Goal: Information Seeking & Learning: Learn about a topic

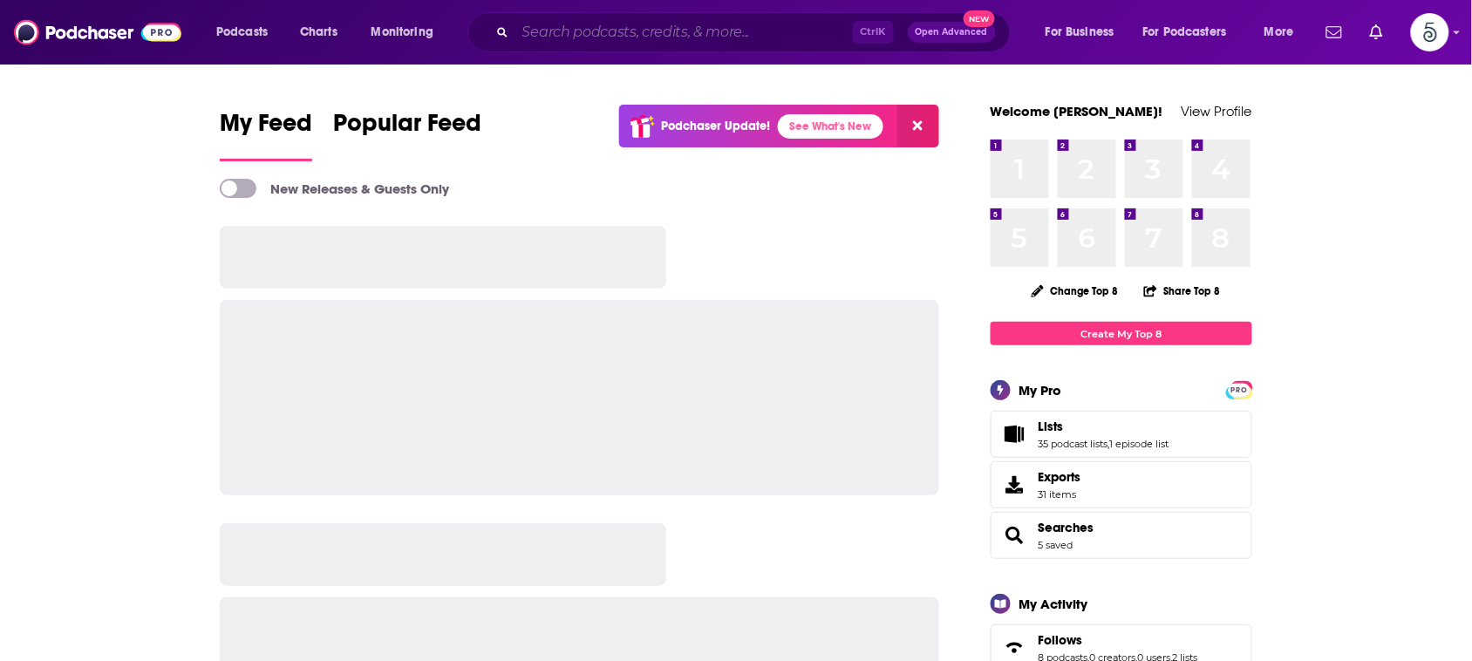
click at [725, 26] on input "Search podcasts, credits, & more..." at bounding box center [683, 32] width 337 height 28
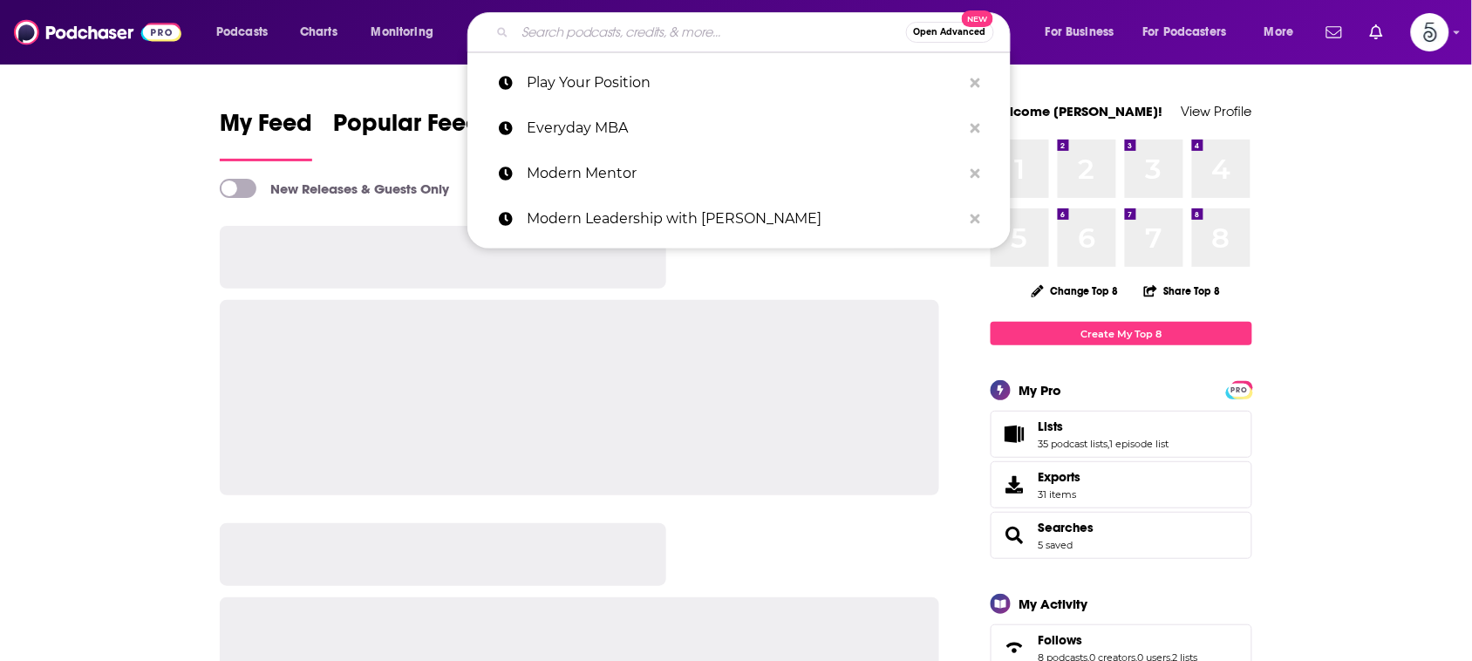
paste input "The Human Side of Business"
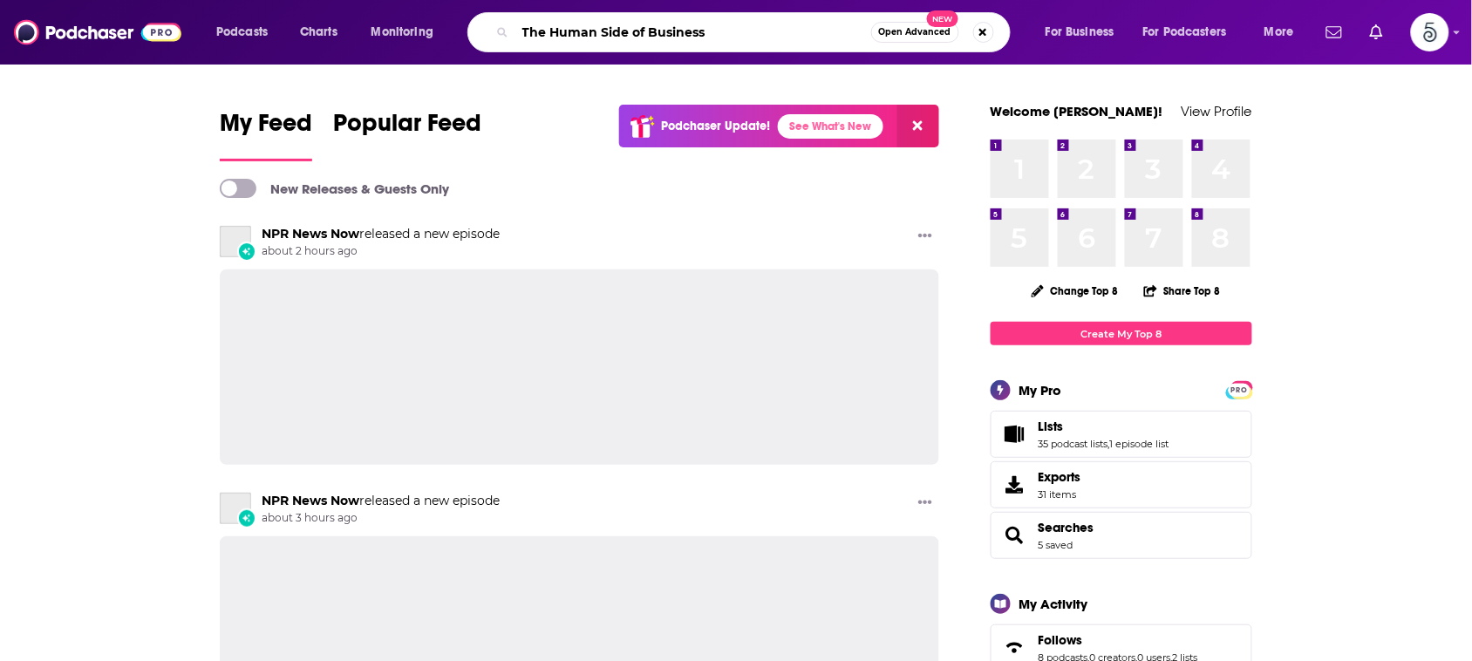
type input "The Human Side of Business"
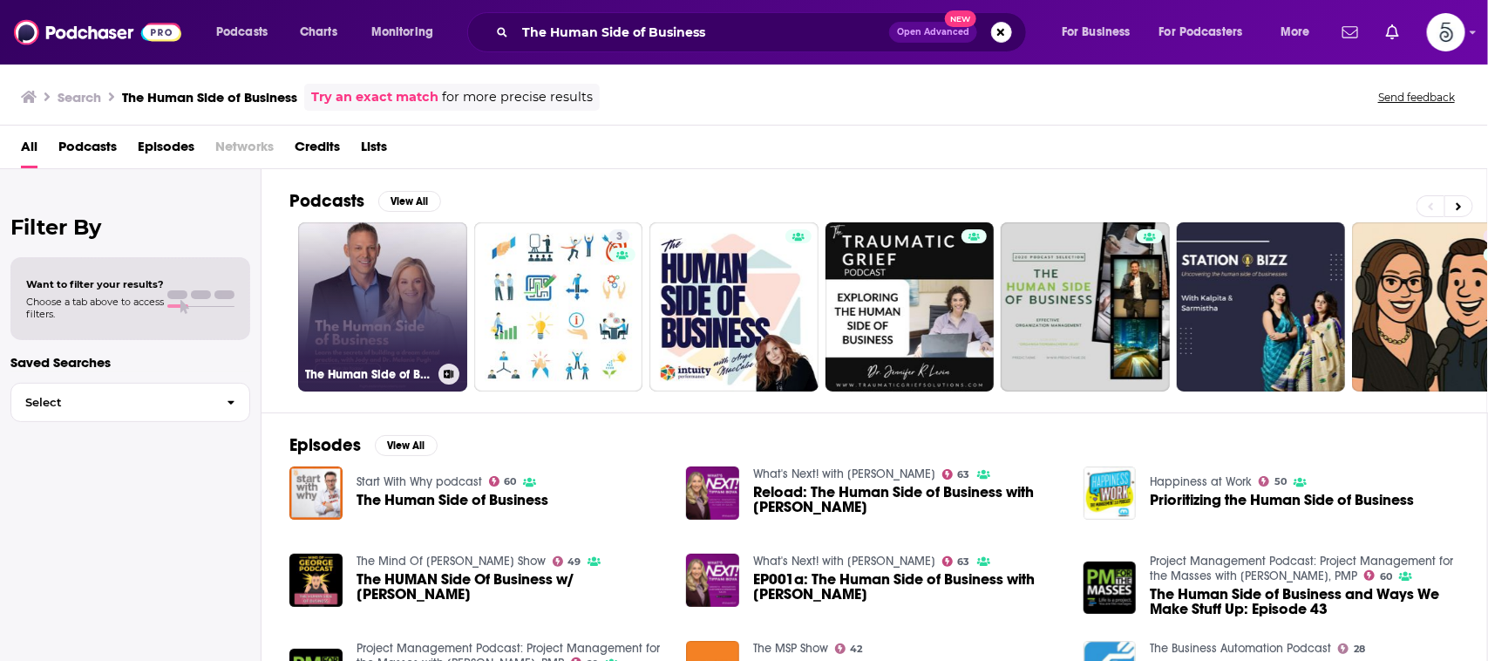
click at [392, 266] on link "The Human Side of Business" at bounding box center [382, 306] width 169 height 169
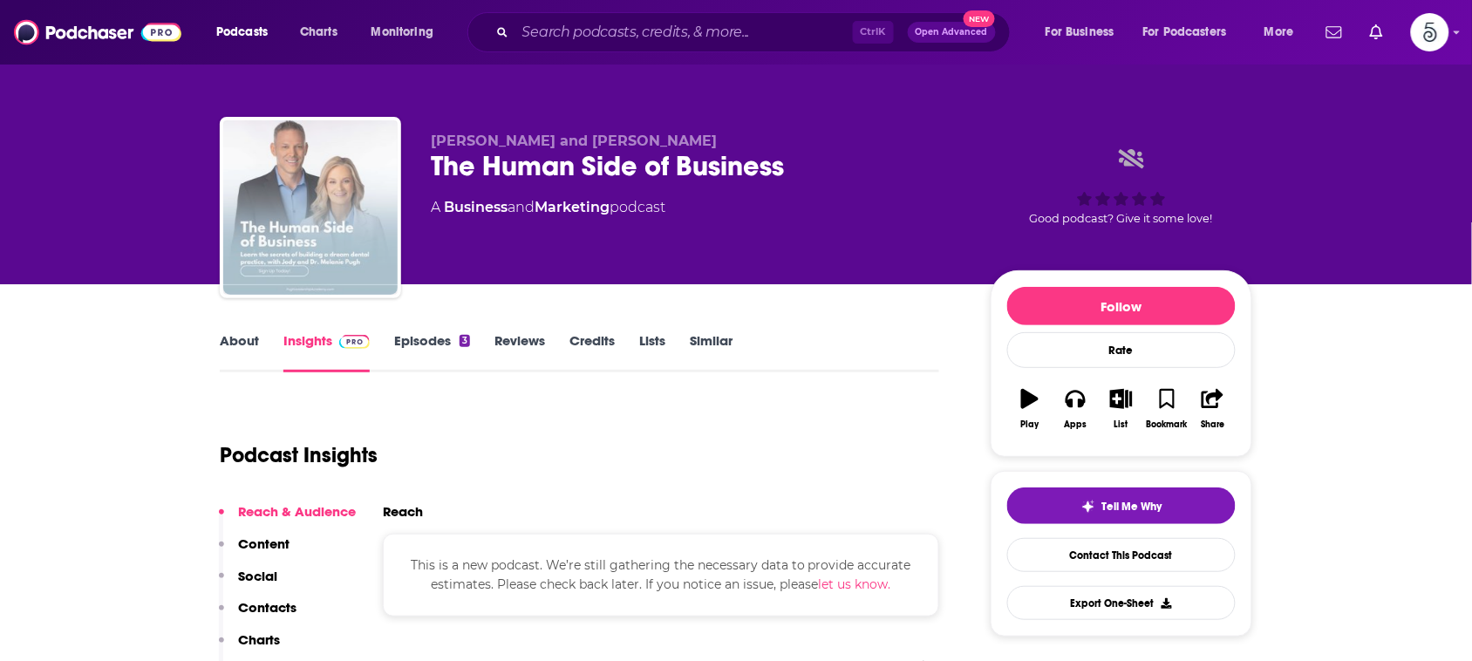
drag, startPoint x: 392, startPoint y: 266, endPoint x: 434, endPoint y: 227, distance: 57.4
click at [392, 266] on img "The Human Side of Business" at bounding box center [310, 207] width 174 height 174
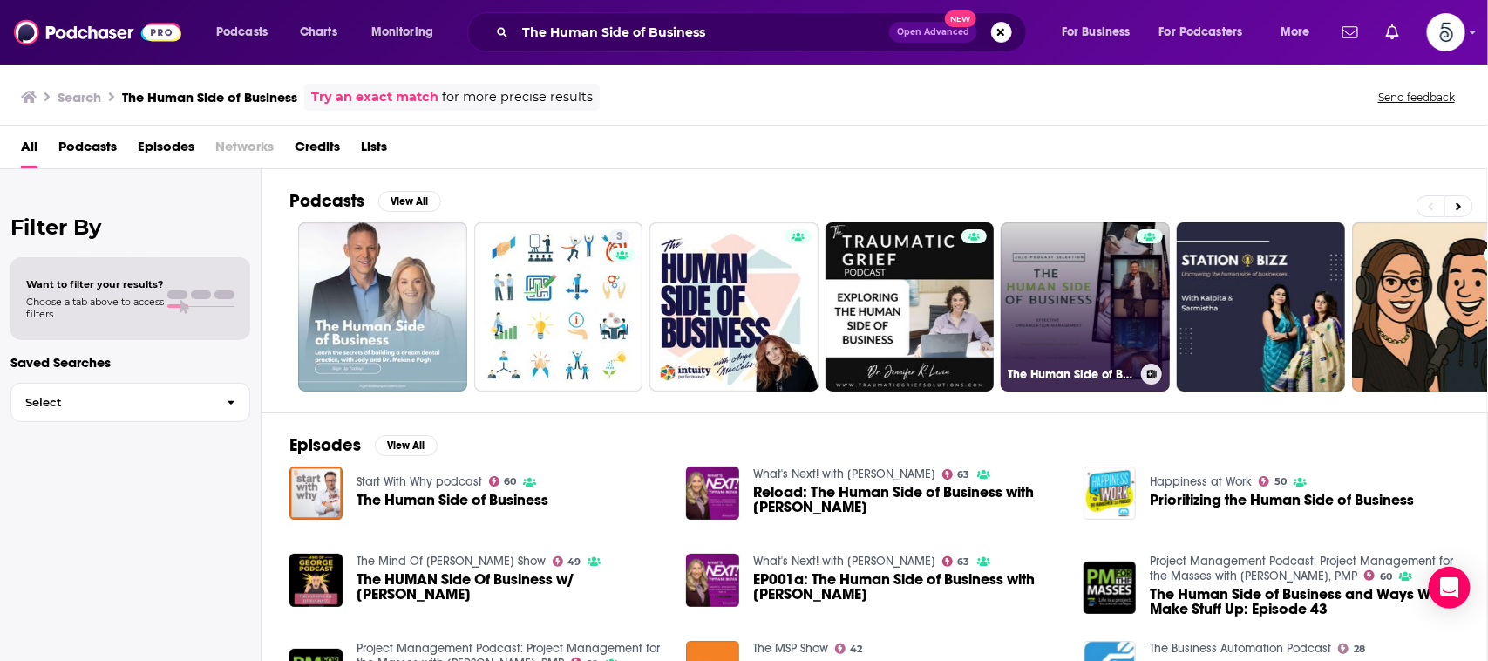
click at [1056, 268] on link "The Human Side of Business - Effective Organization Management" at bounding box center [1085, 306] width 169 height 169
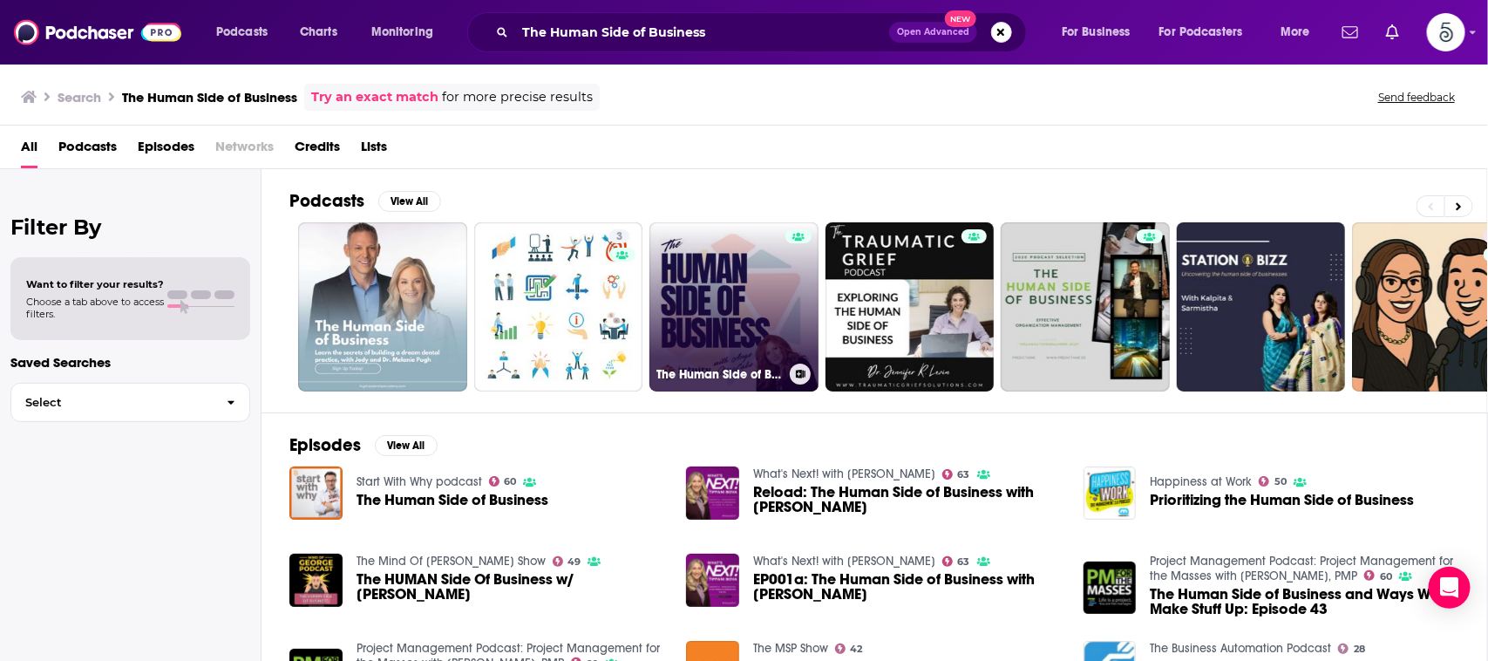
click at [684, 272] on link "The Human Side of Business Podcast" at bounding box center [733, 306] width 169 height 169
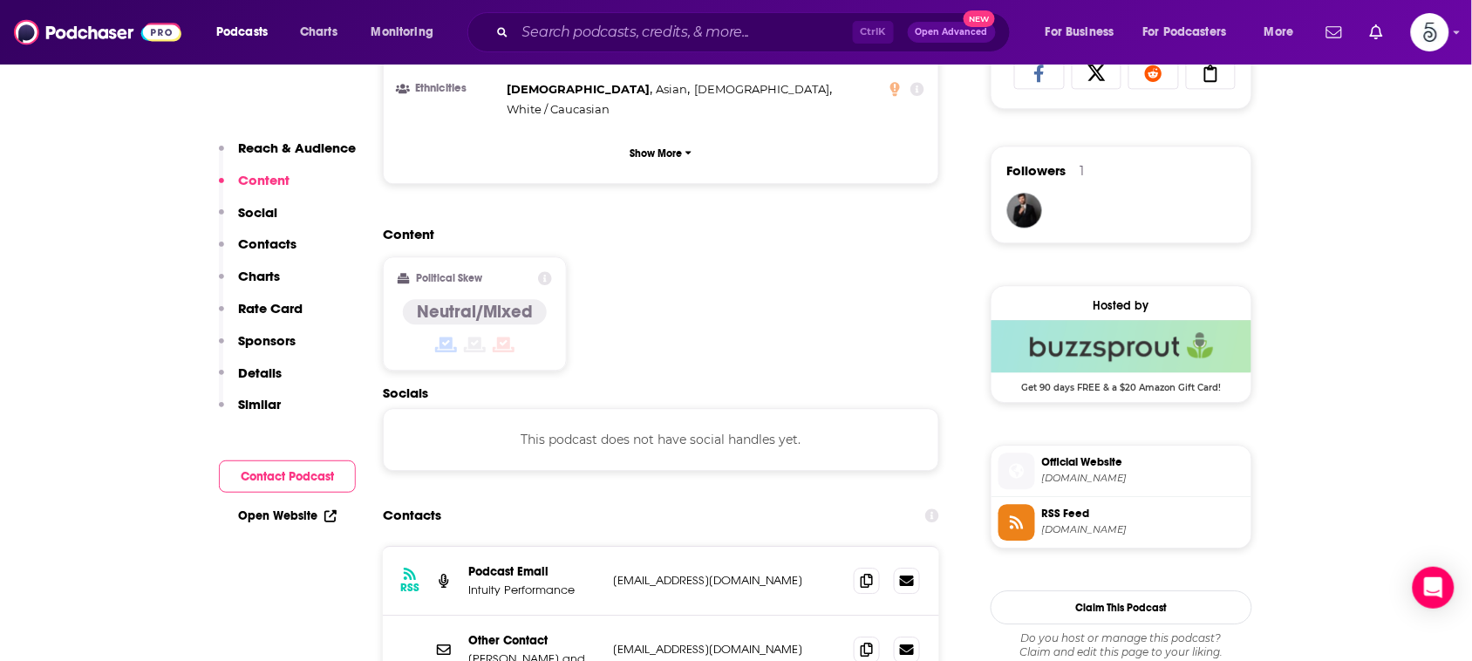
scroll to position [1292, 0]
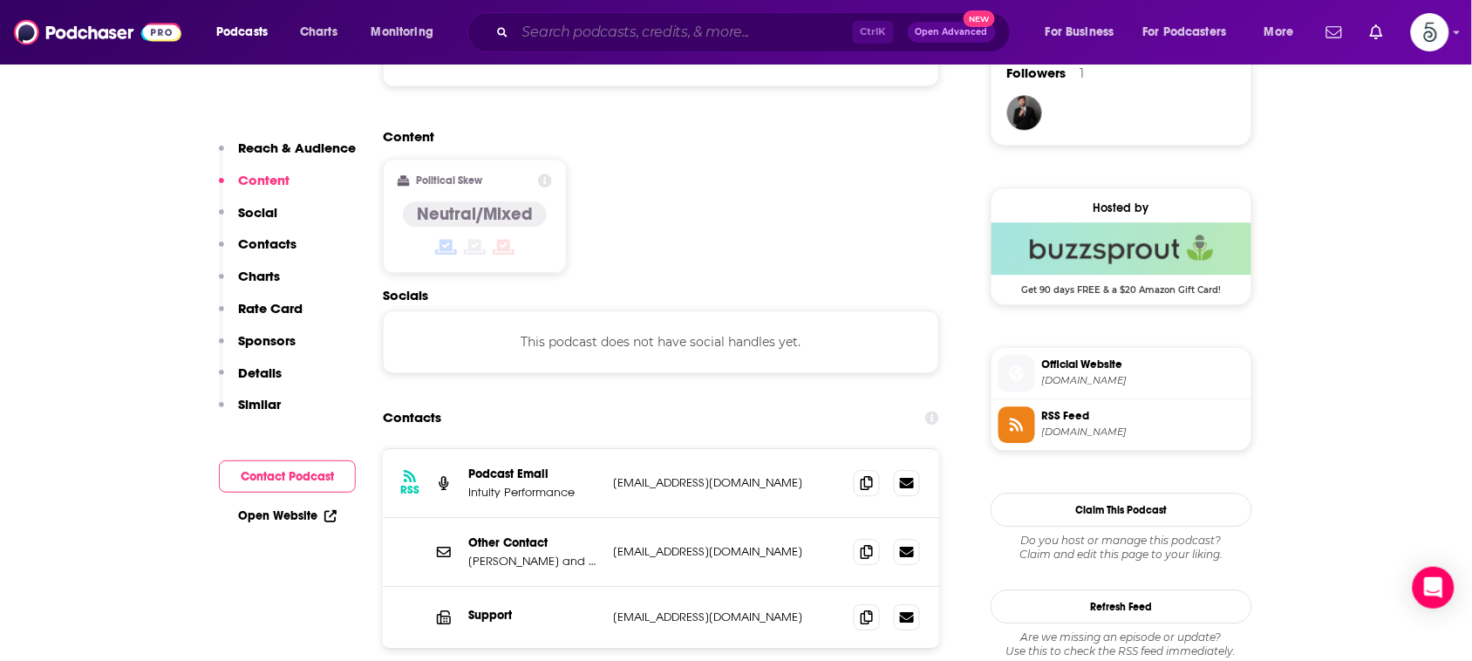
click at [760, 20] on input "Search podcasts, credits, & more..." at bounding box center [683, 32] width 337 height 28
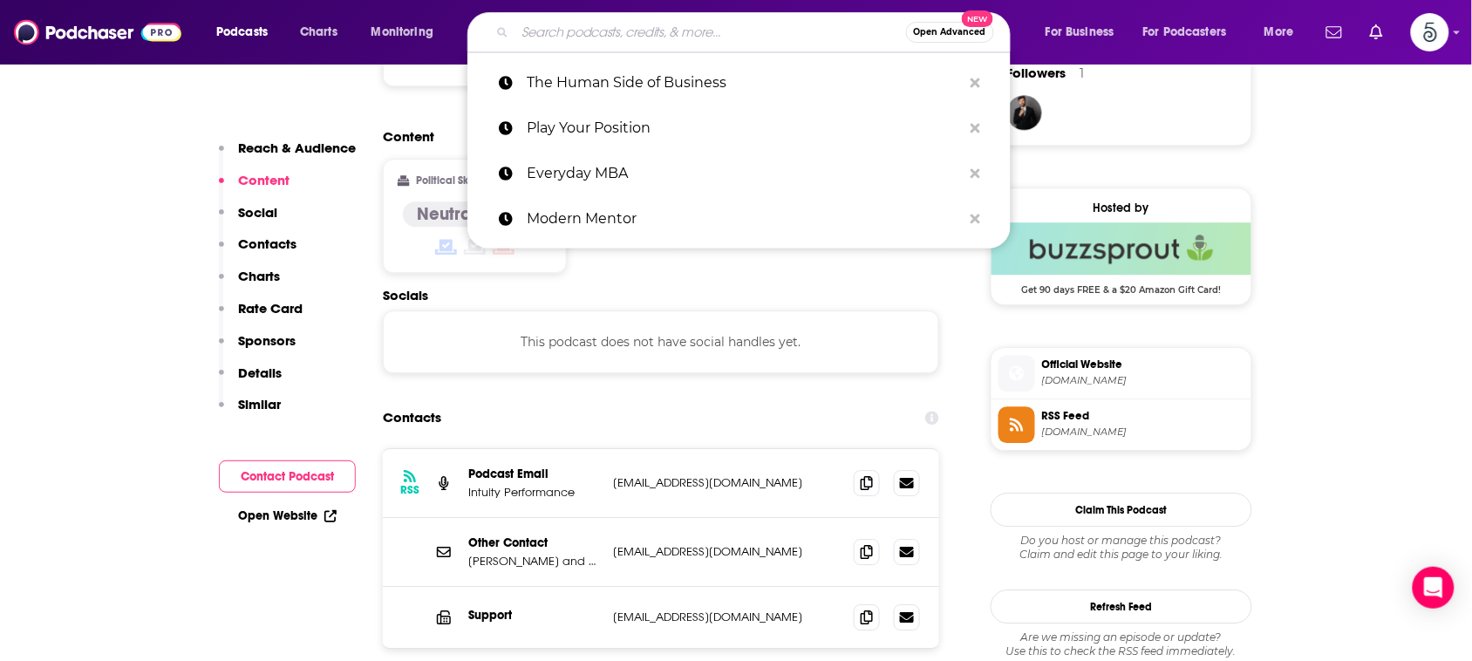
paste input "Transformation Professionals"
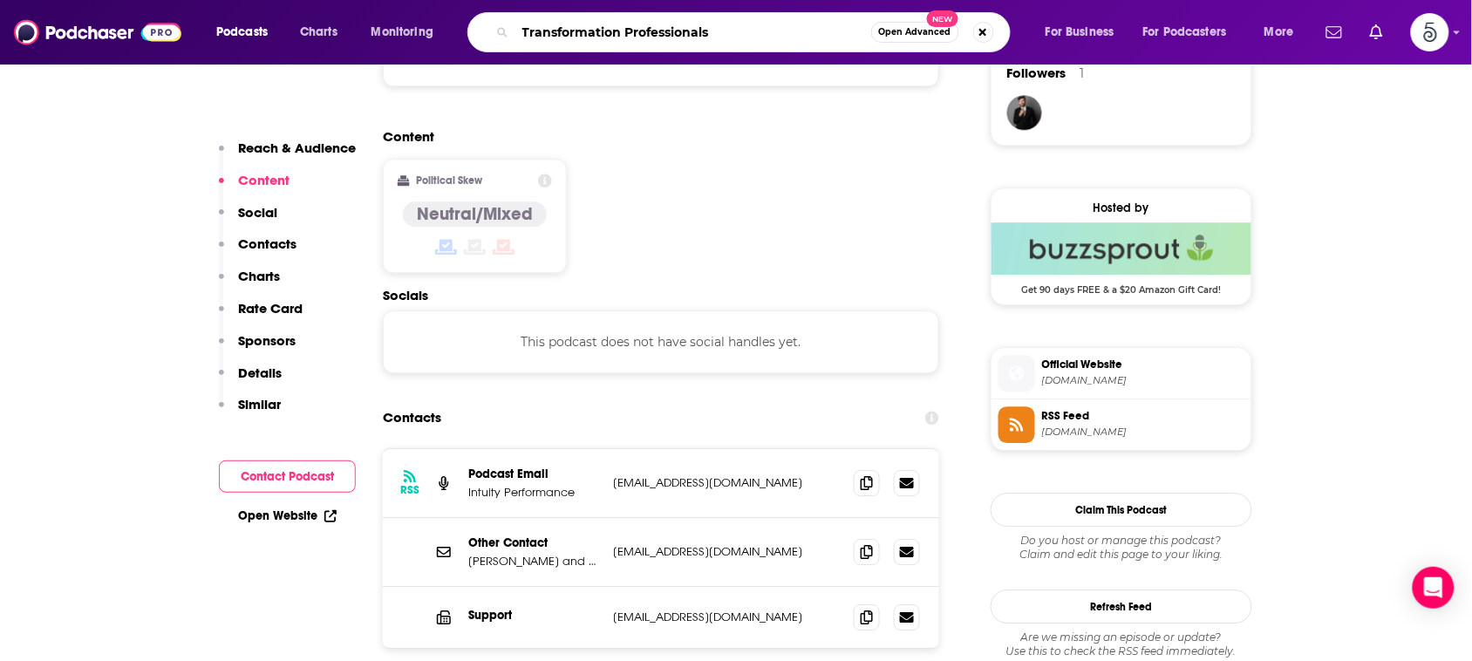
type input "Transformation Professionals"
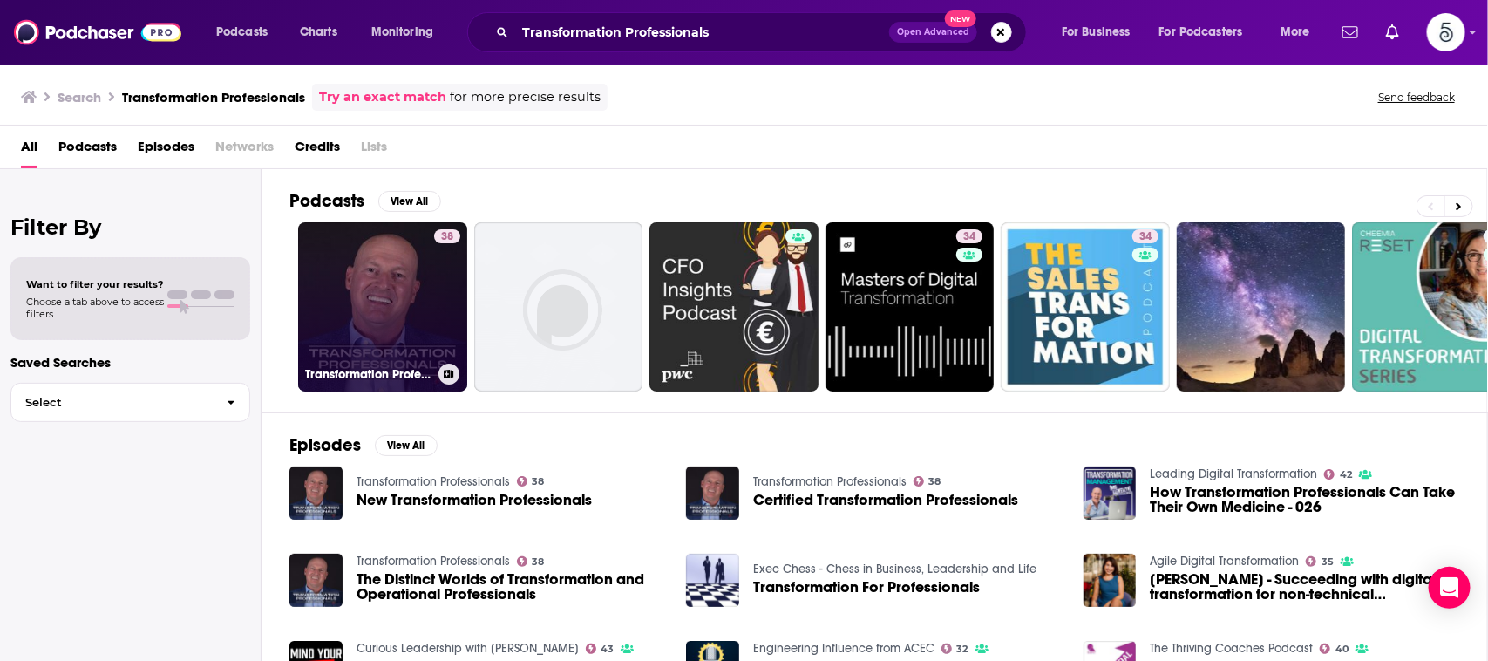
click at [406, 255] on link "38 Transformation Professionals" at bounding box center [382, 306] width 169 height 169
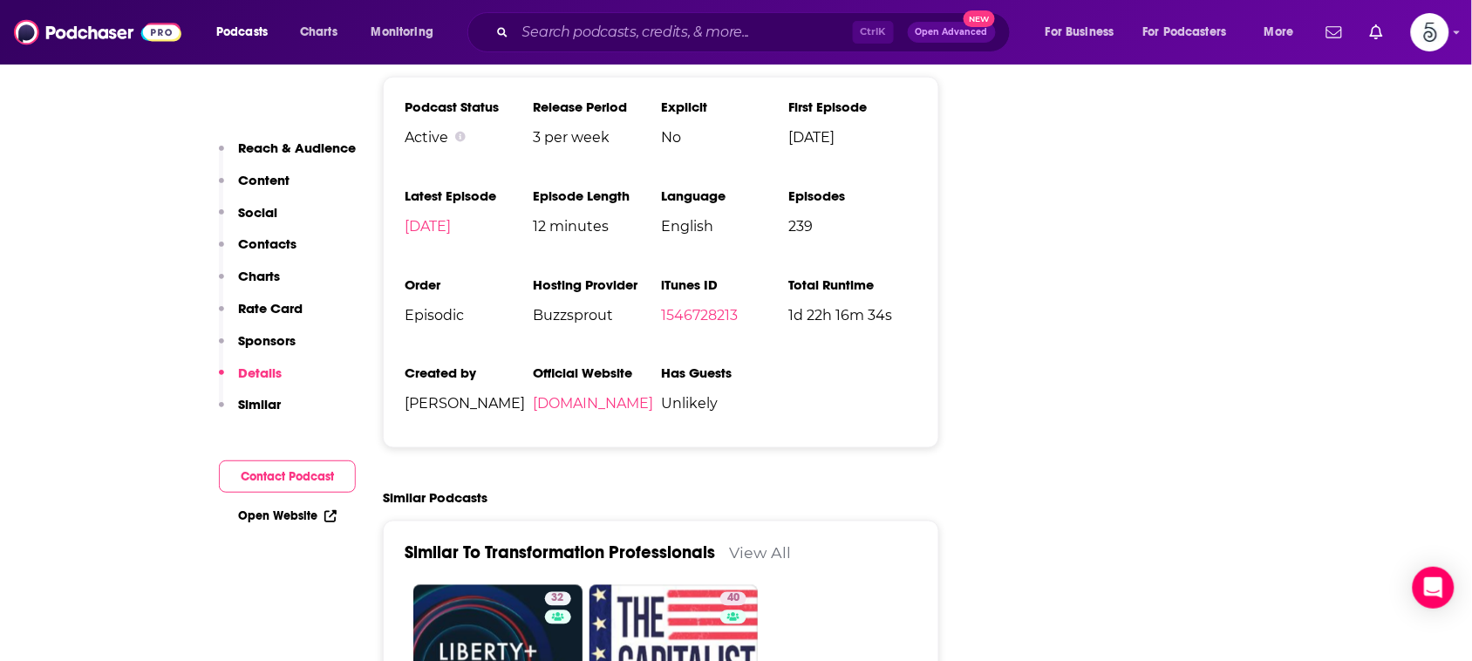
scroll to position [2615, 0]
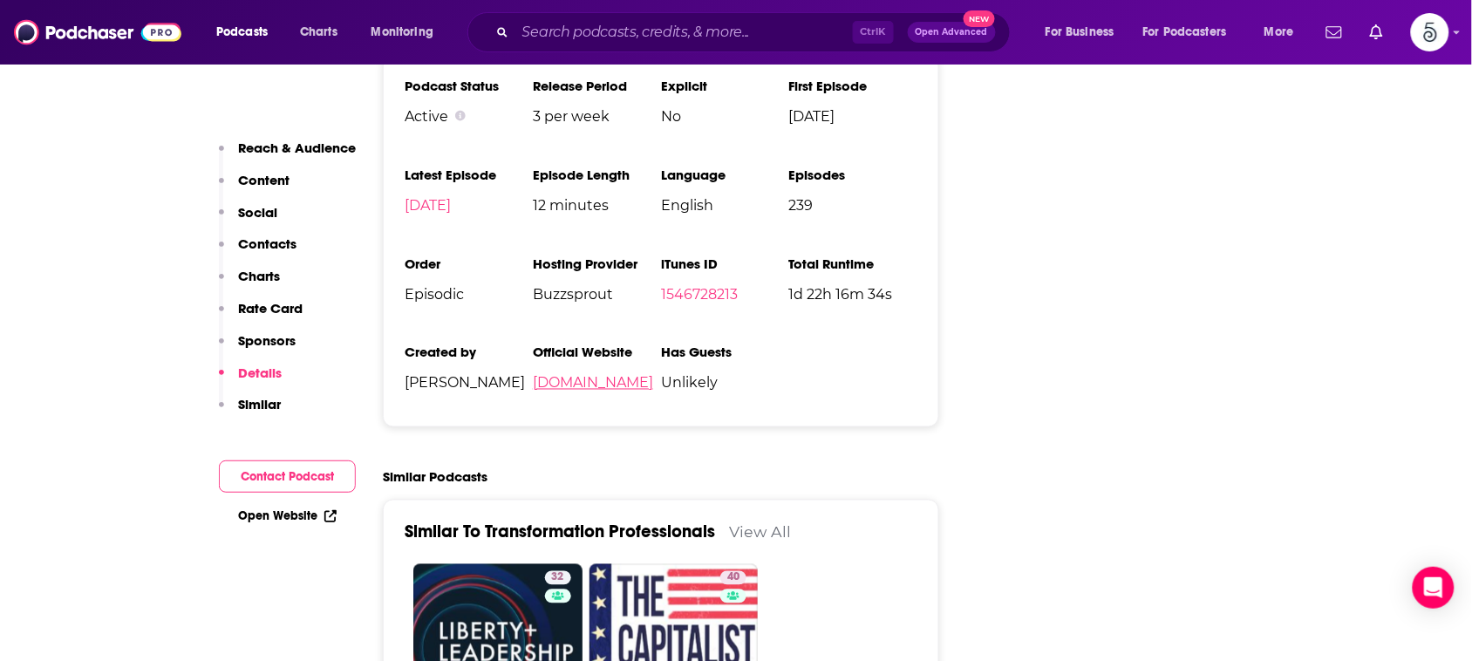
click at [615, 375] on link "[DOMAIN_NAME]" at bounding box center [593, 383] width 120 height 17
